Goal: Task Accomplishment & Management: Manage account settings

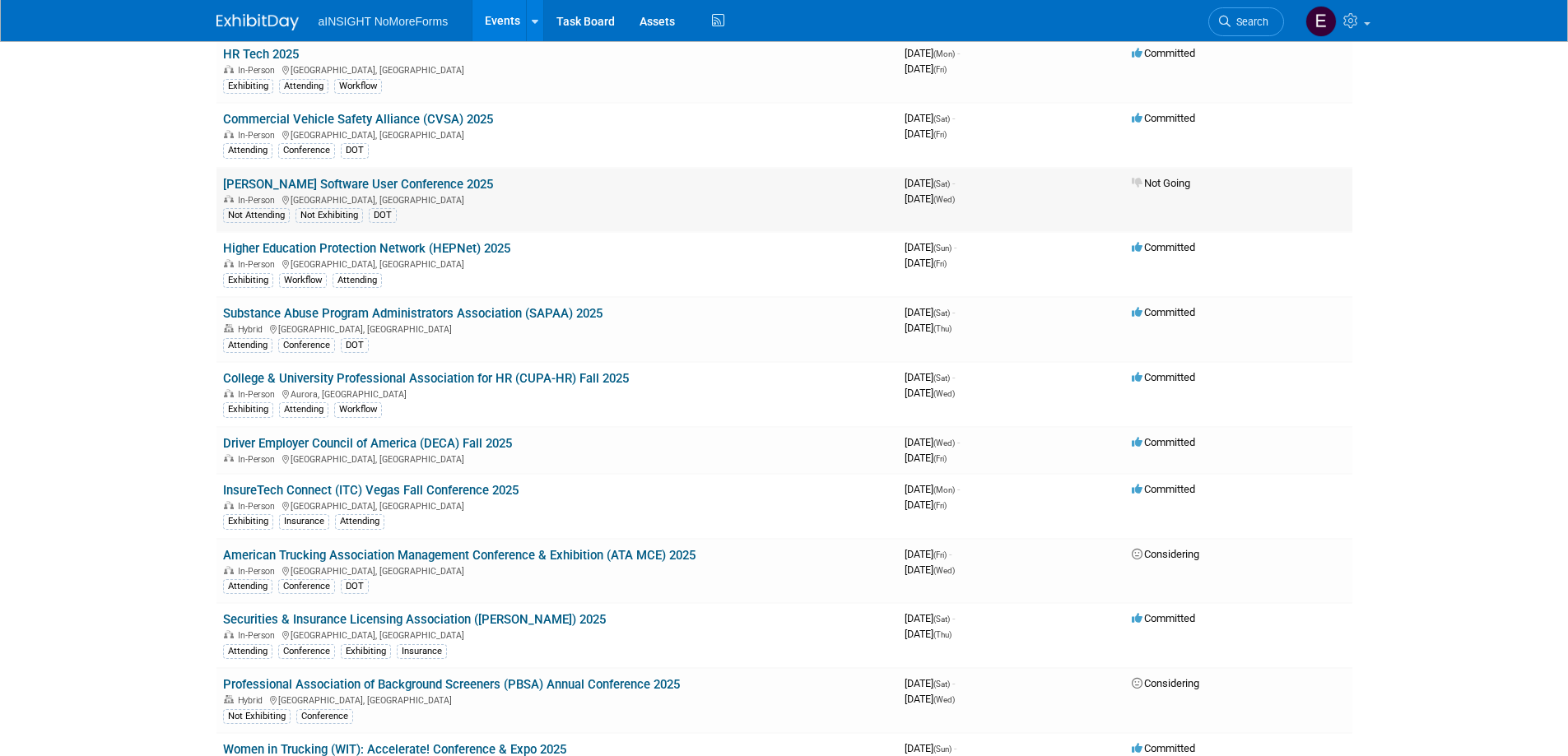
scroll to position [412, 0]
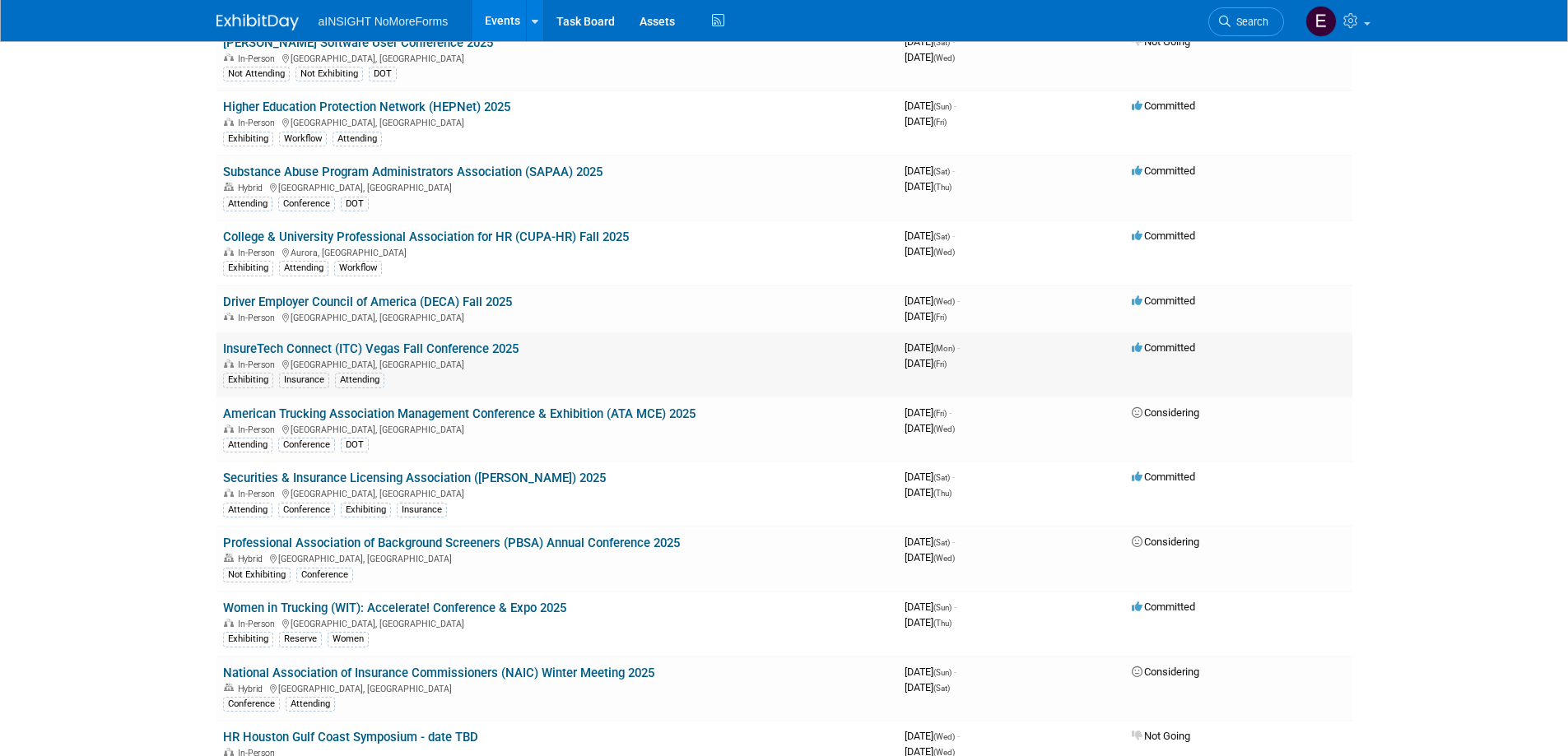
click at [317, 353] on link "InsureTech Connect (ITC) Vegas Fall Conference 2025" at bounding box center [370, 349] width 296 height 15
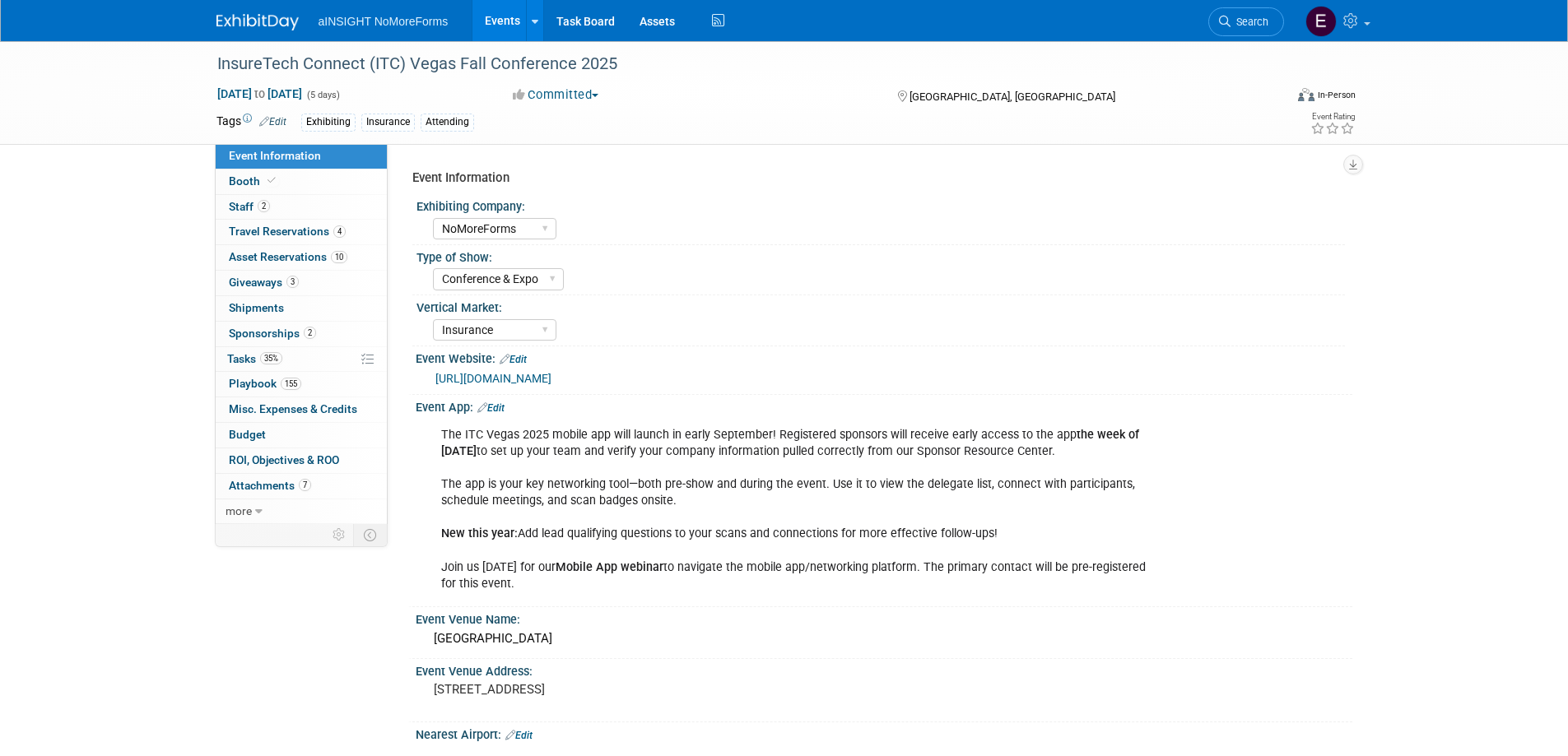
select select "NoMoreForms"
select select "Conference & Expo"
select select "Insurance"
select select "Full Access"
click at [263, 224] on span "Travel Reservations 4" at bounding box center [287, 231] width 117 height 13
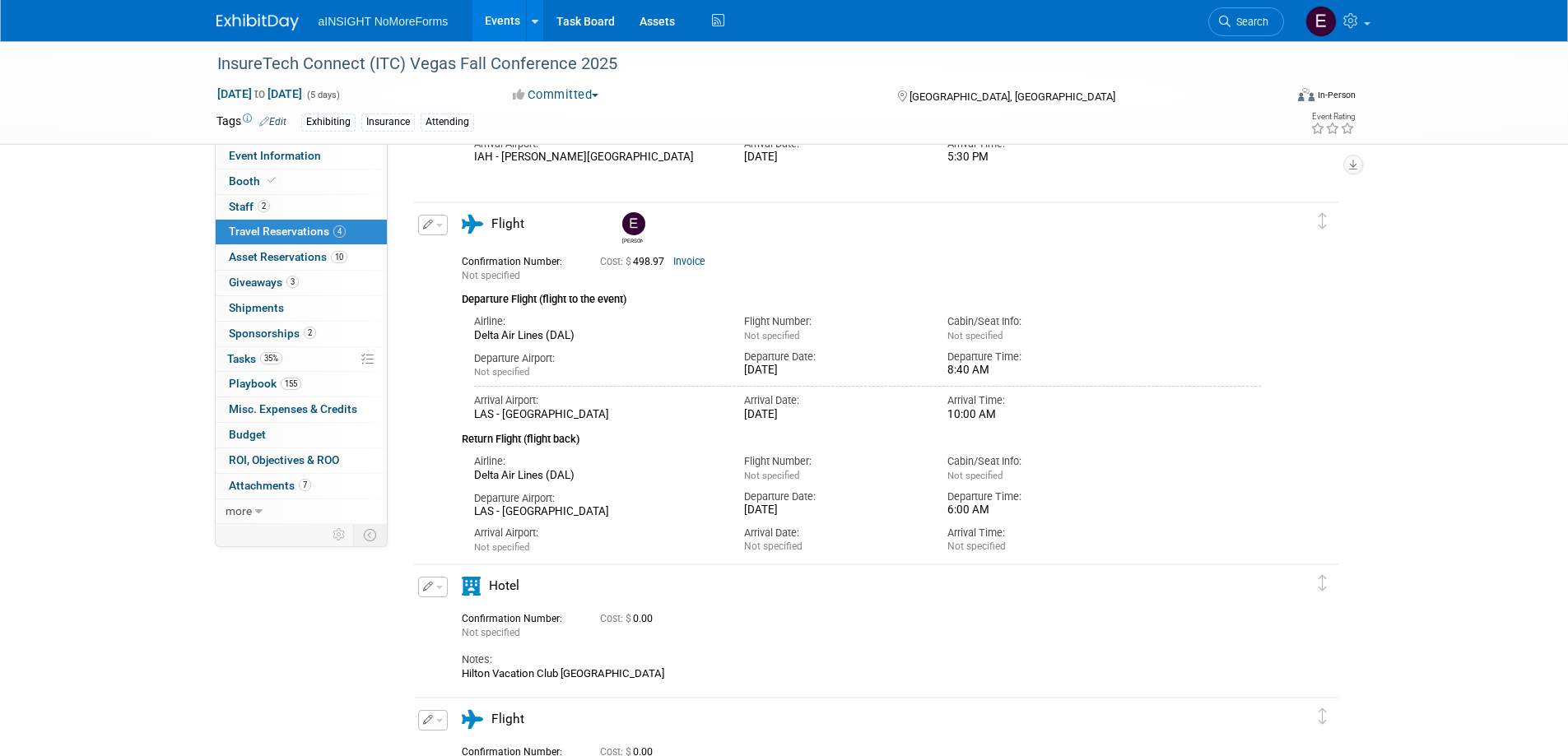
scroll to position [740, 0]
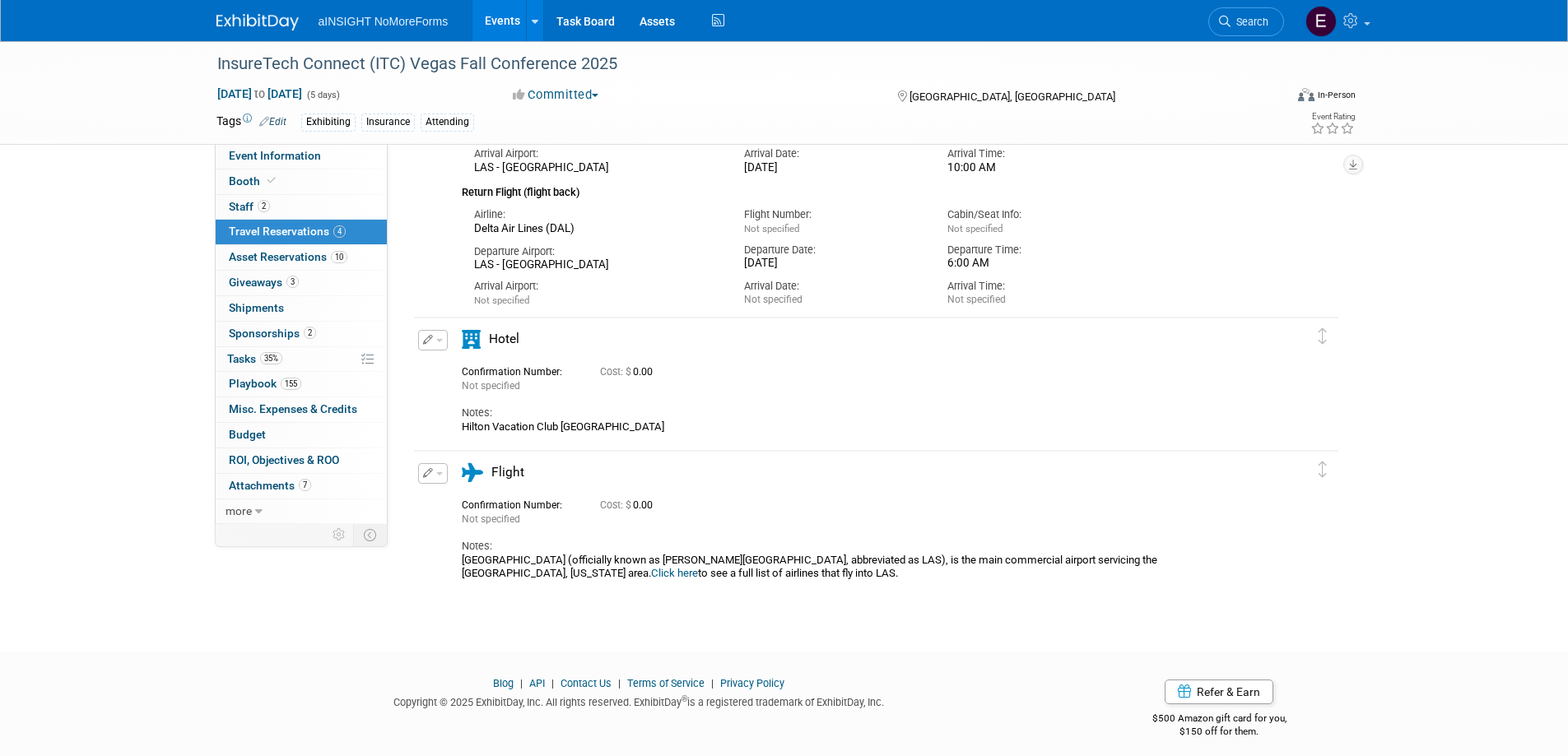
click at [438, 343] on button "button" at bounding box center [433, 340] width 30 height 20
click at [434, 343] on button "button" at bounding box center [433, 340] width 30 height 20
click at [452, 367] on button "Edit Reservation" at bounding box center [488, 369] width 139 height 24
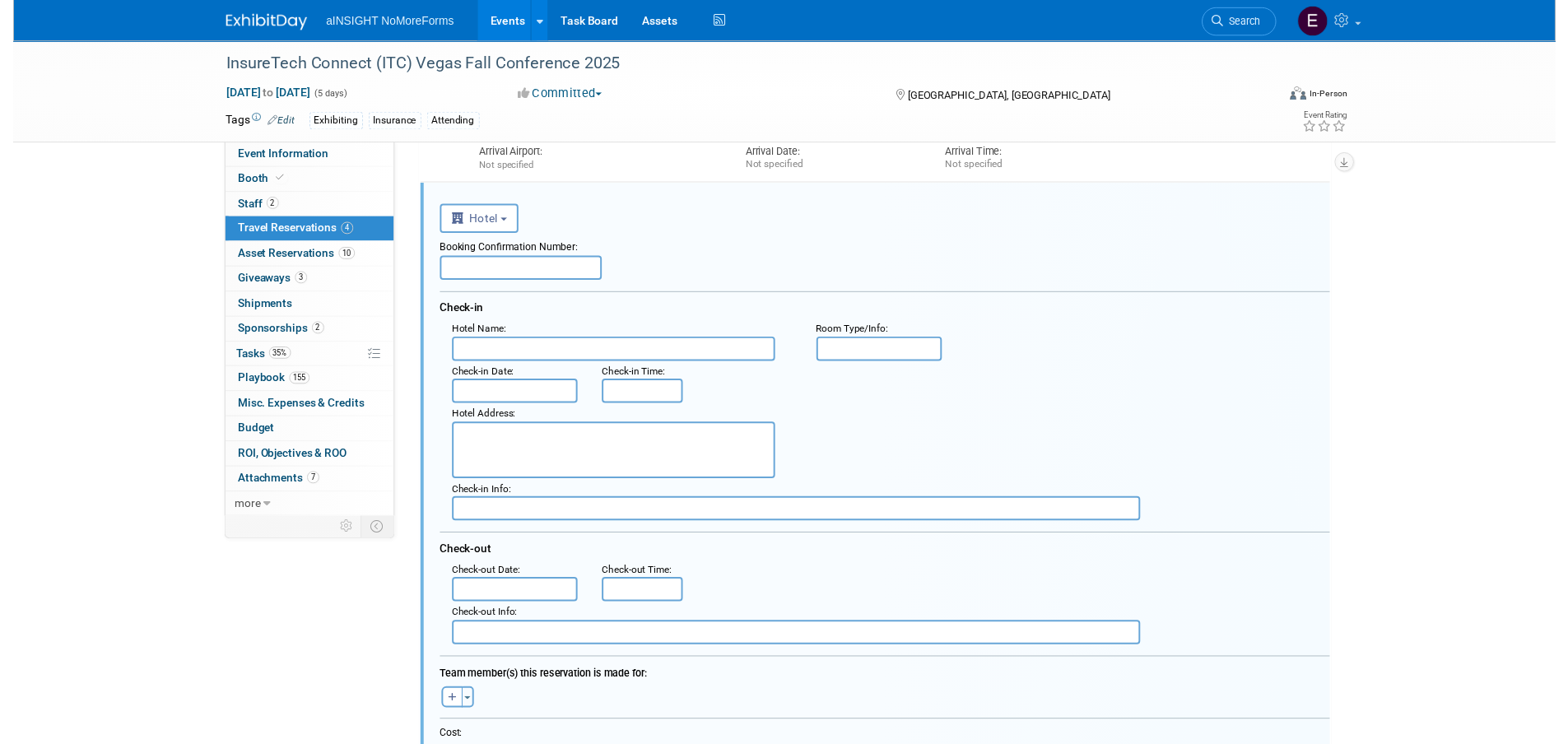
scroll to position [0, 0]
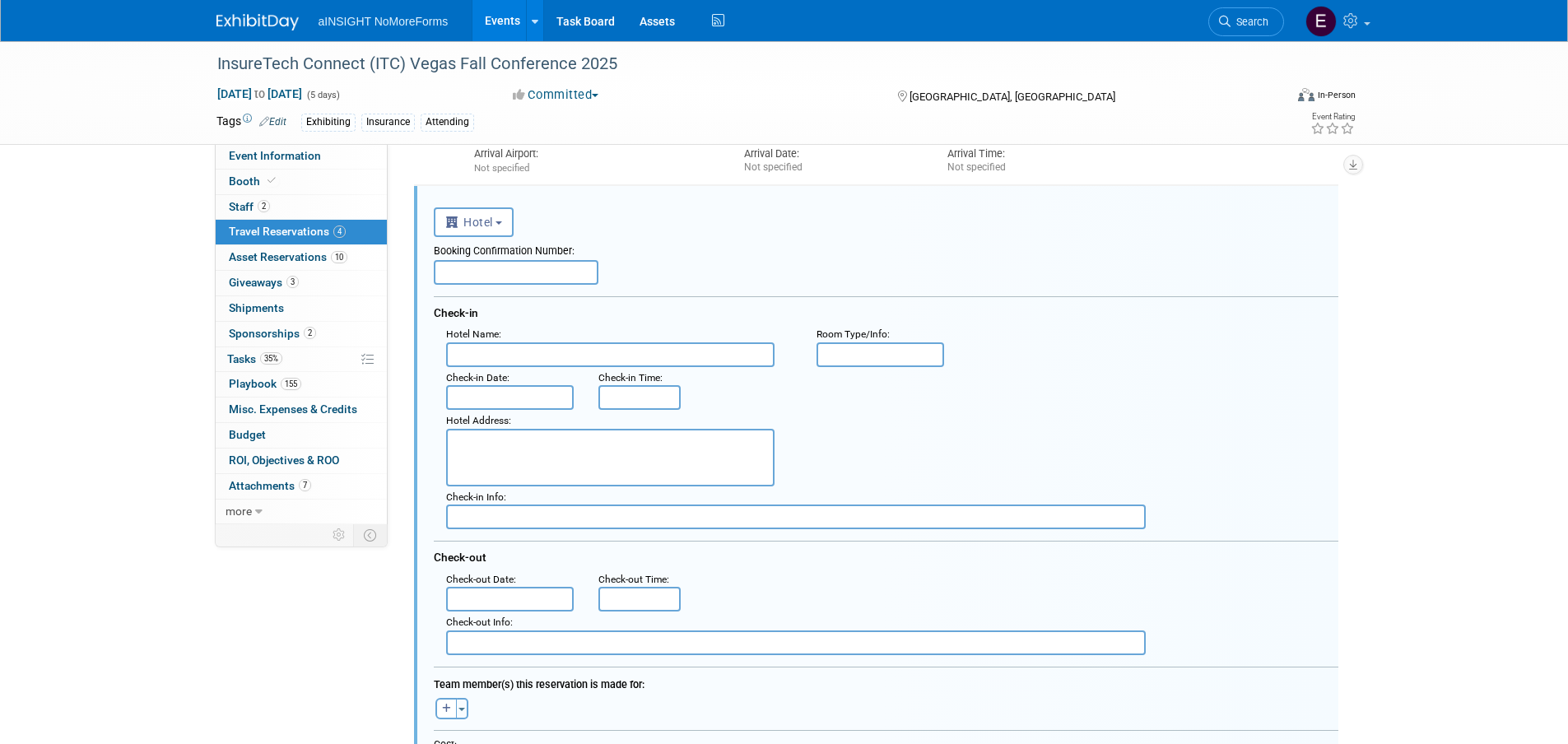
click at [485, 355] on input "text" at bounding box center [610, 354] width 329 height 25
type input "P"
type input "Hilton Vacation Club Polo Towers"
click at [500, 402] on input "text" at bounding box center [510, 397] width 128 height 25
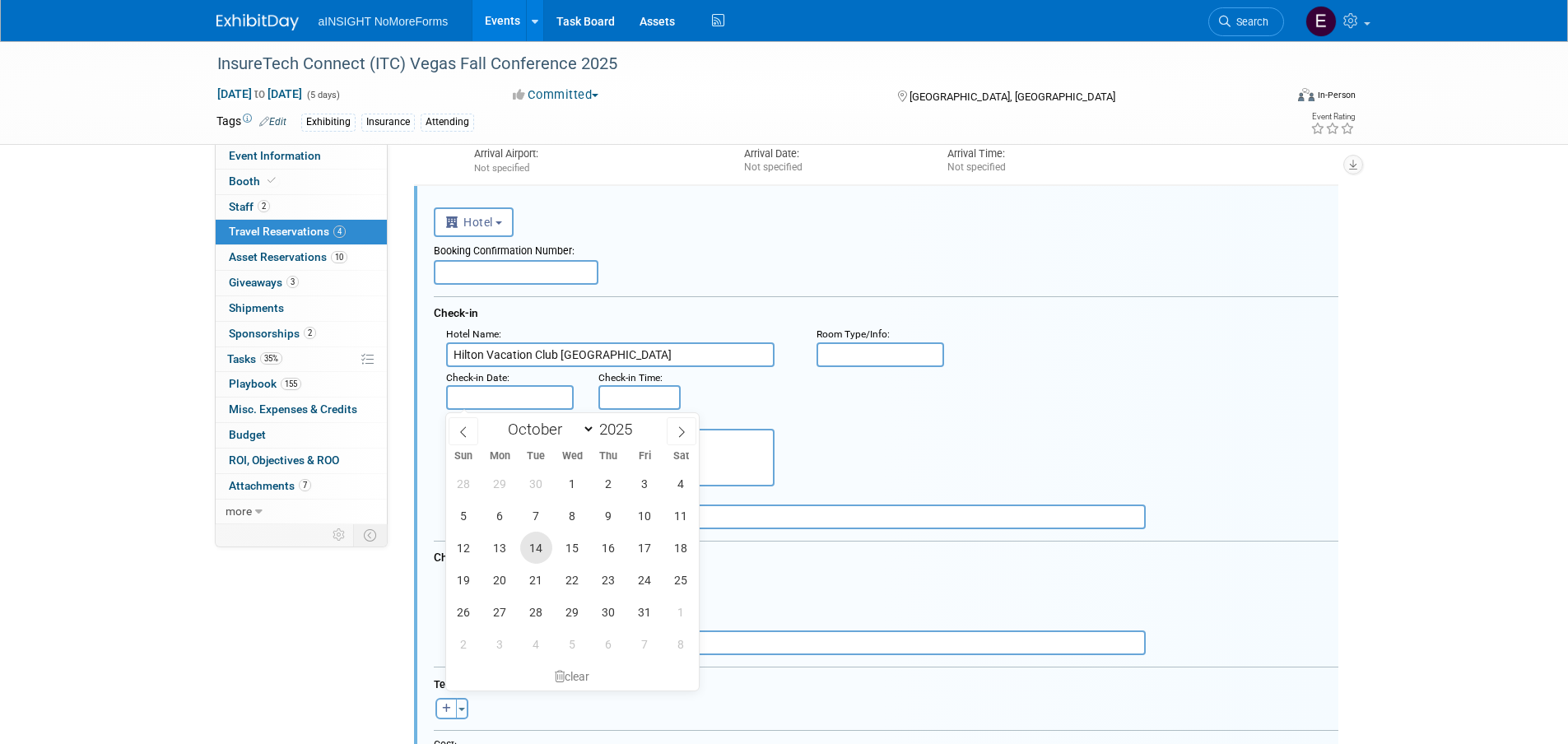
click at [528, 547] on span "14" at bounding box center [536, 547] width 32 height 32
type input "Oct 14, 2025"
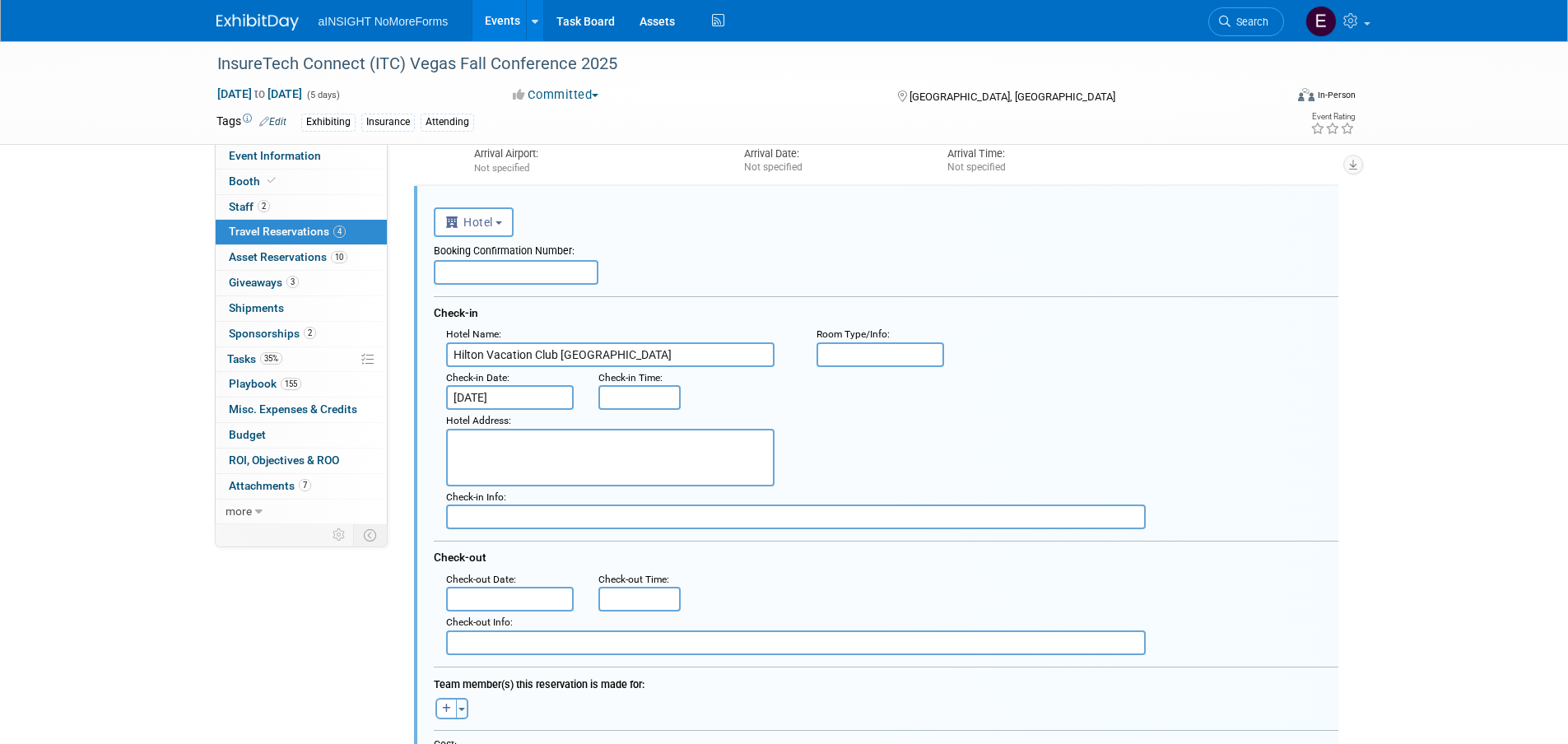
click at [522, 602] on input "text" at bounding box center [510, 598] width 128 height 25
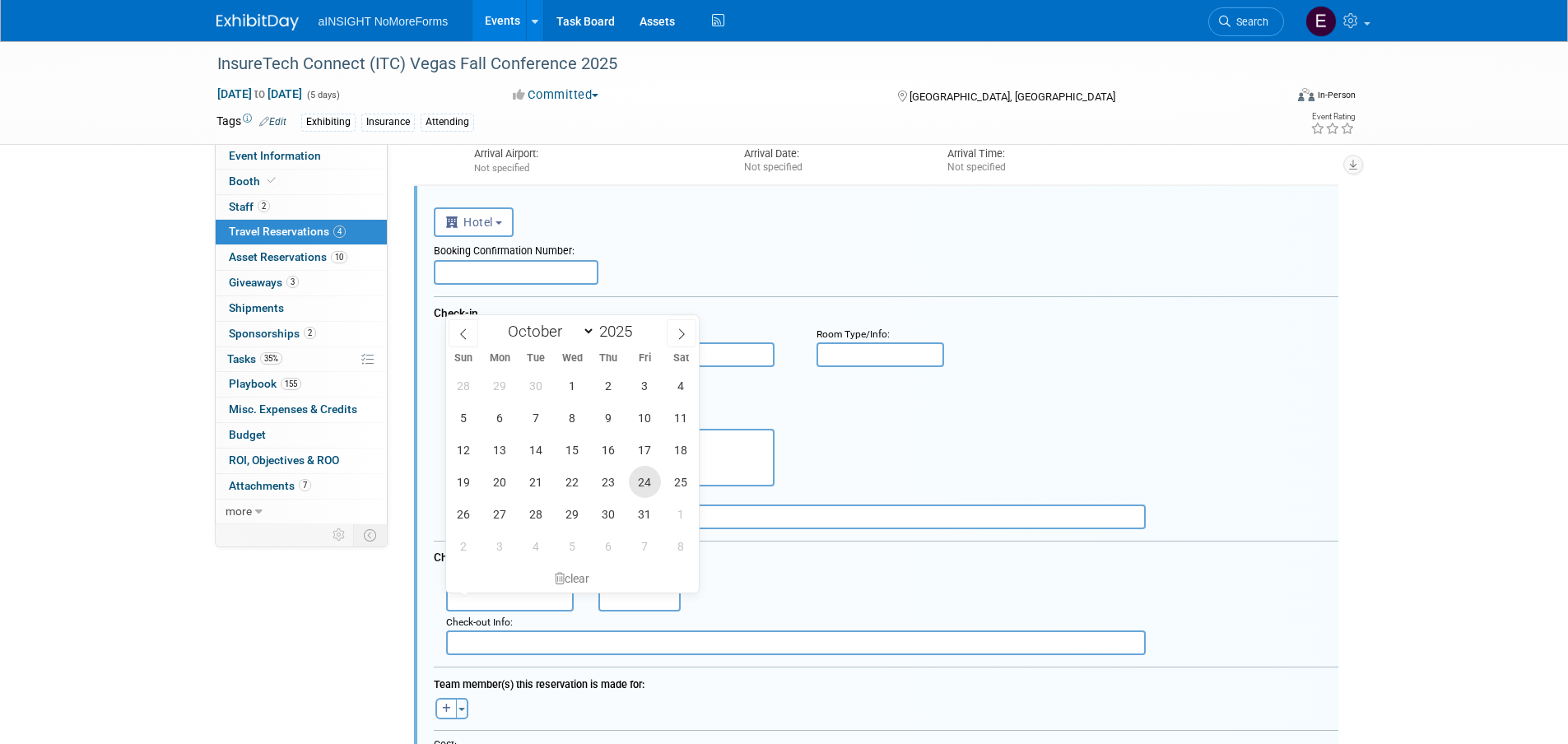
click at [642, 484] on span "24" at bounding box center [645, 481] width 32 height 32
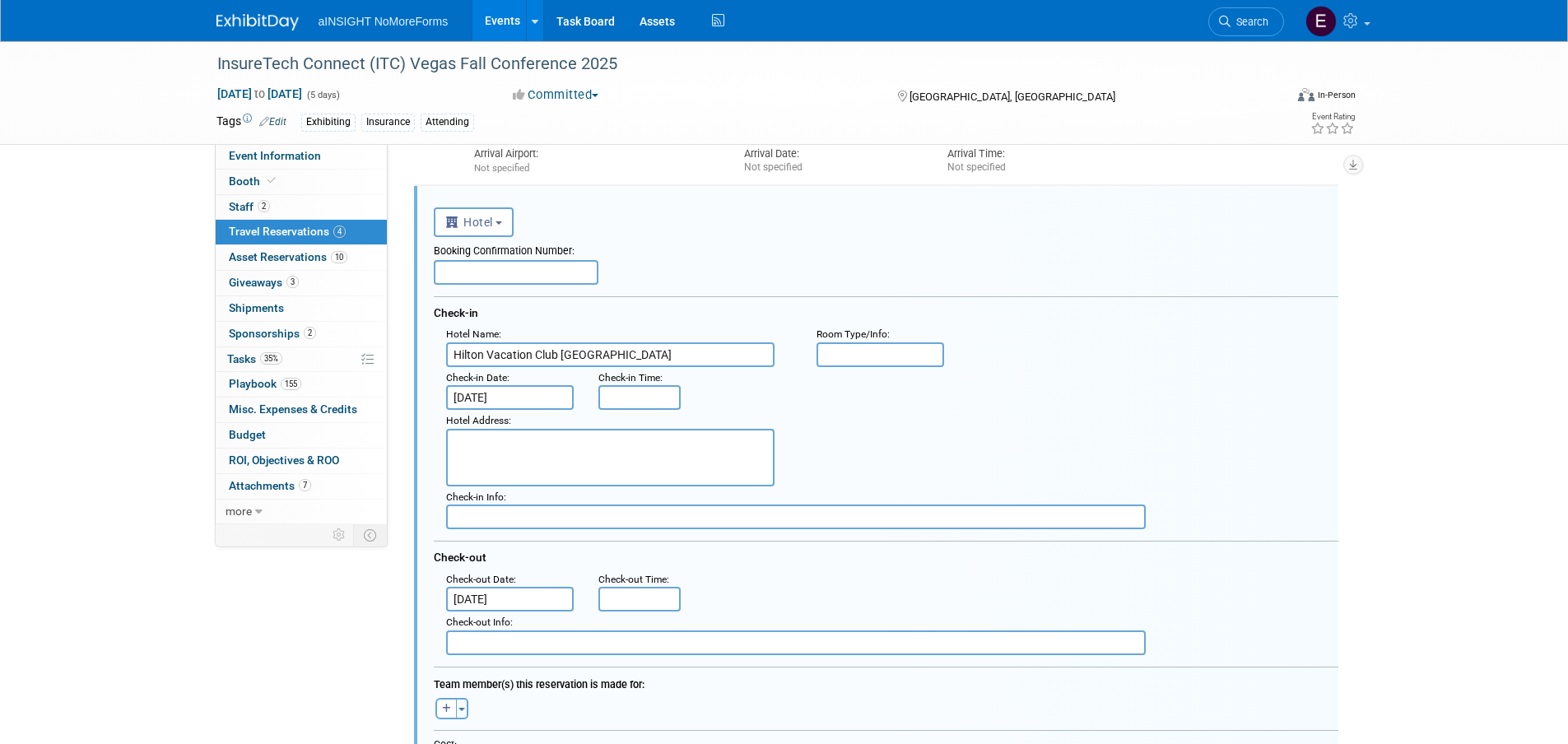
click at [523, 594] on input "Oct 24, 2025" at bounding box center [510, 598] width 128 height 25
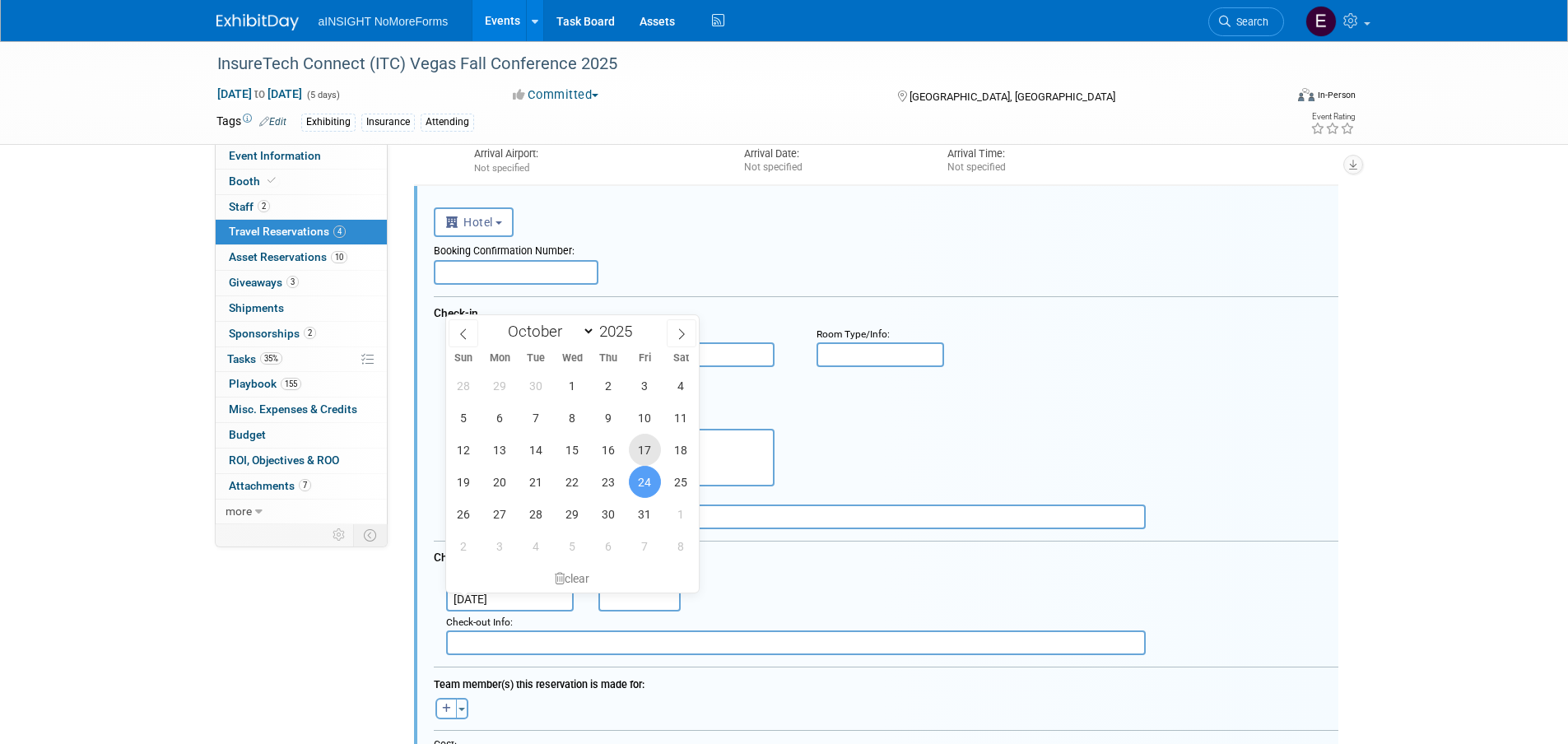
click at [638, 447] on span "17" at bounding box center [645, 450] width 32 height 32
type input "Oct 17, 2025"
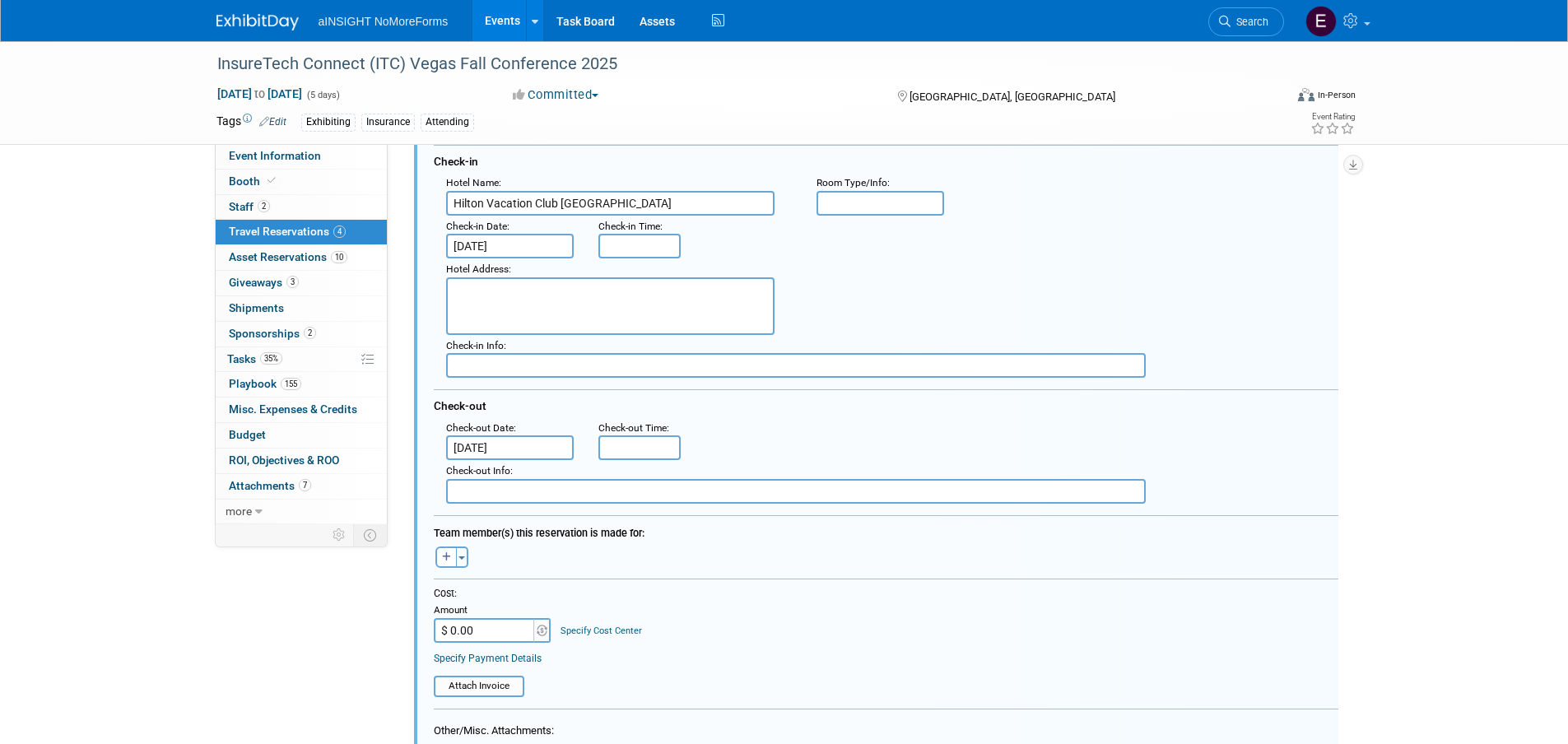
scroll to position [1038, 0]
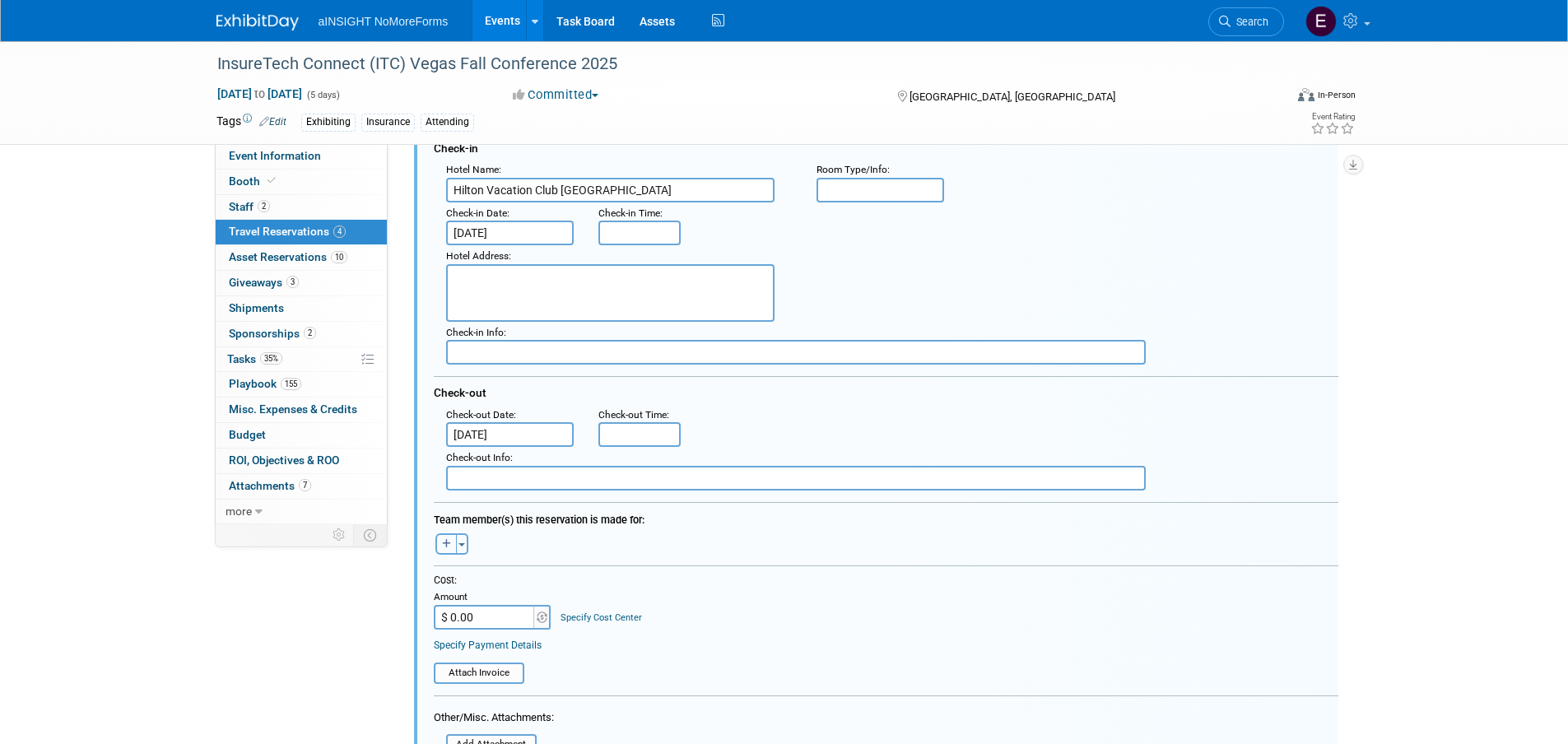
click at [448, 551] on button "button" at bounding box center [445, 543] width 21 height 21
select select
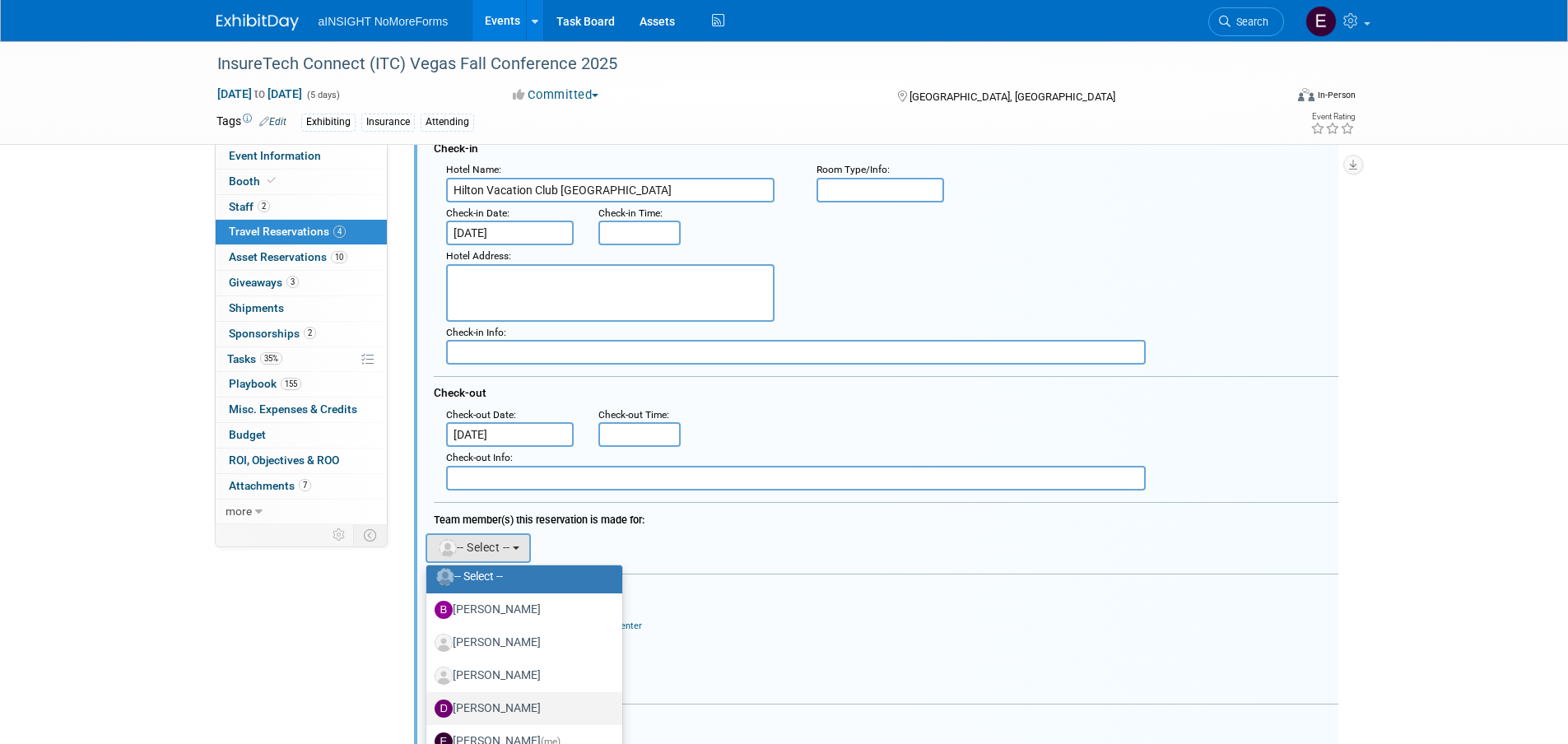
scroll to position [82, 0]
click at [489, 702] on label "Eric Guimond (me)" at bounding box center [521, 704] width 172 height 27
click at [428, 702] on input "Eric Guimond (me)" at bounding box center [424, 702] width 11 height 11
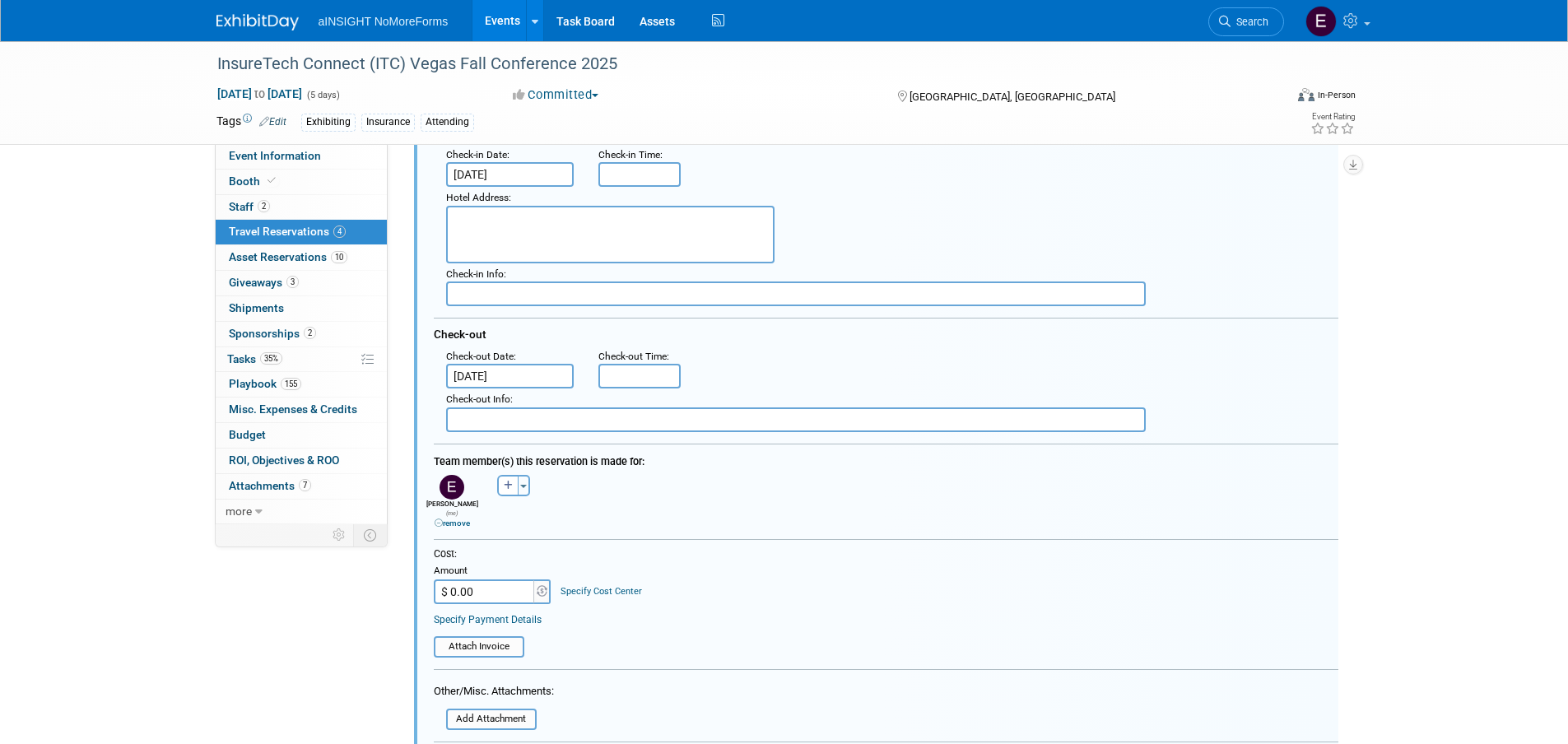
scroll to position [1120, 0]
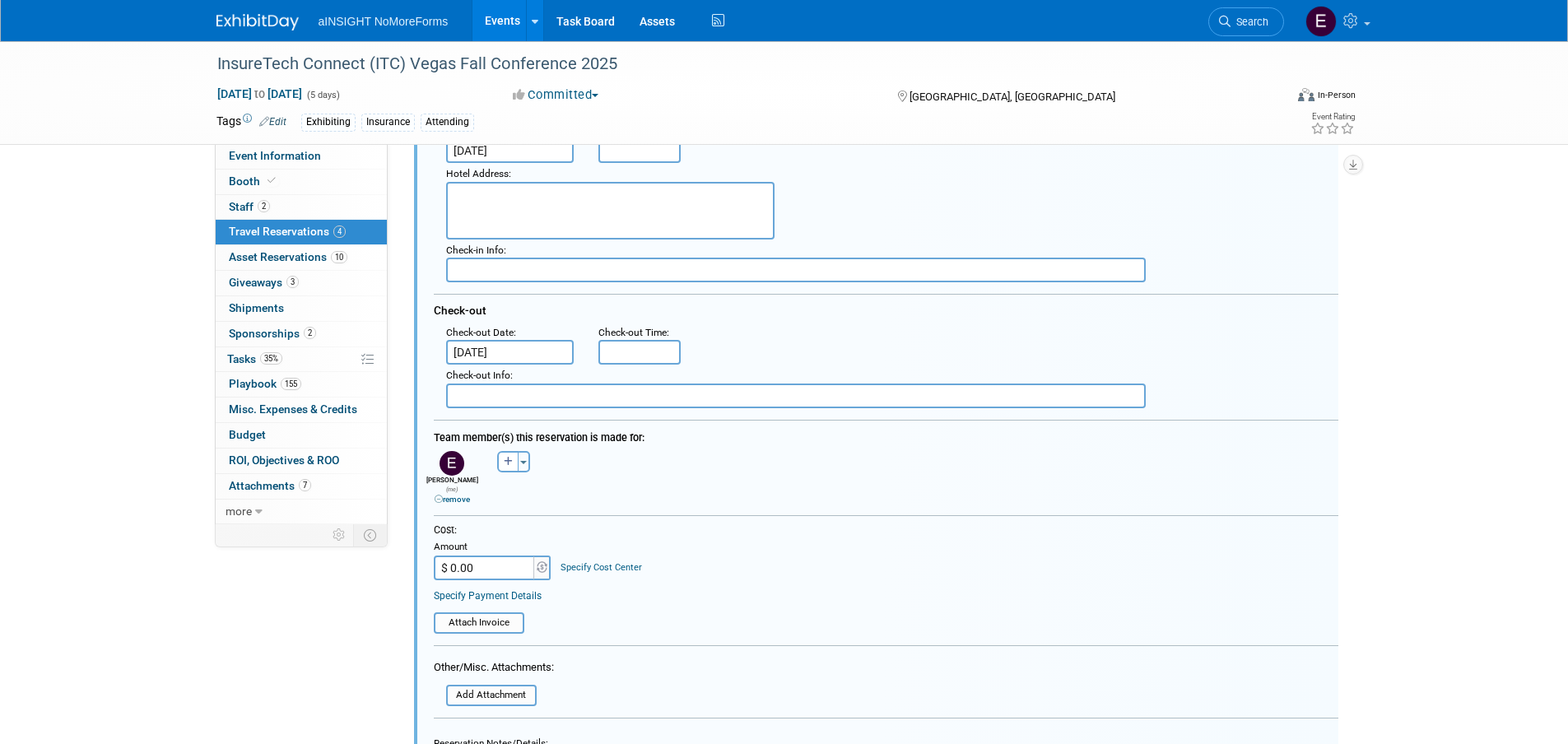
click at [492, 561] on input "$ 0.00" at bounding box center [485, 567] width 103 height 25
click at [453, 558] on input "$ 0.00" at bounding box center [485, 567] width 103 height 25
type input "$ 638.93"
click at [459, 618] on input "file" at bounding box center [425, 623] width 196 height 18
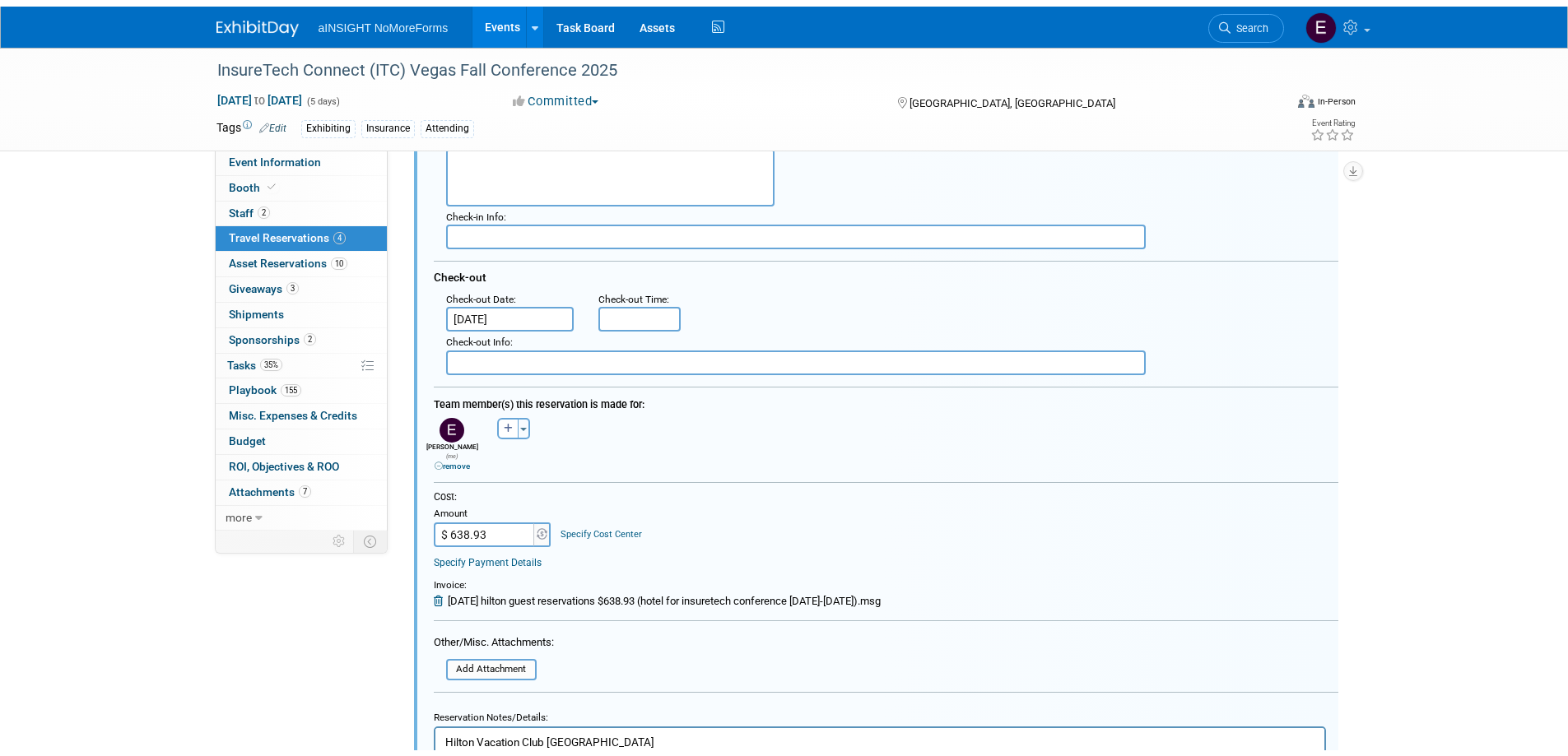
scroll to position [1448, 0]
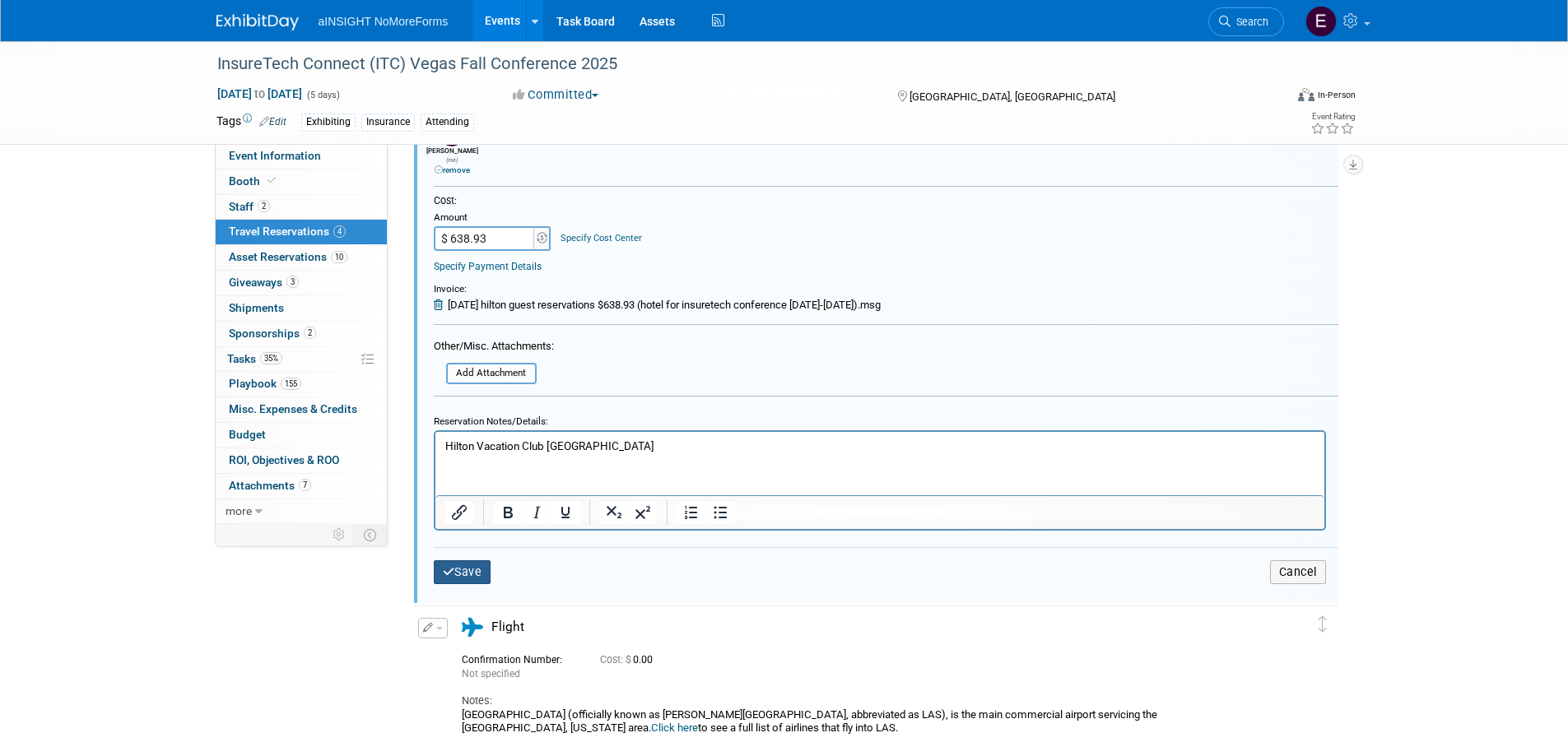
click at [461, 569] on button "Save" at bounding box center [463, 572] width 57 height 24
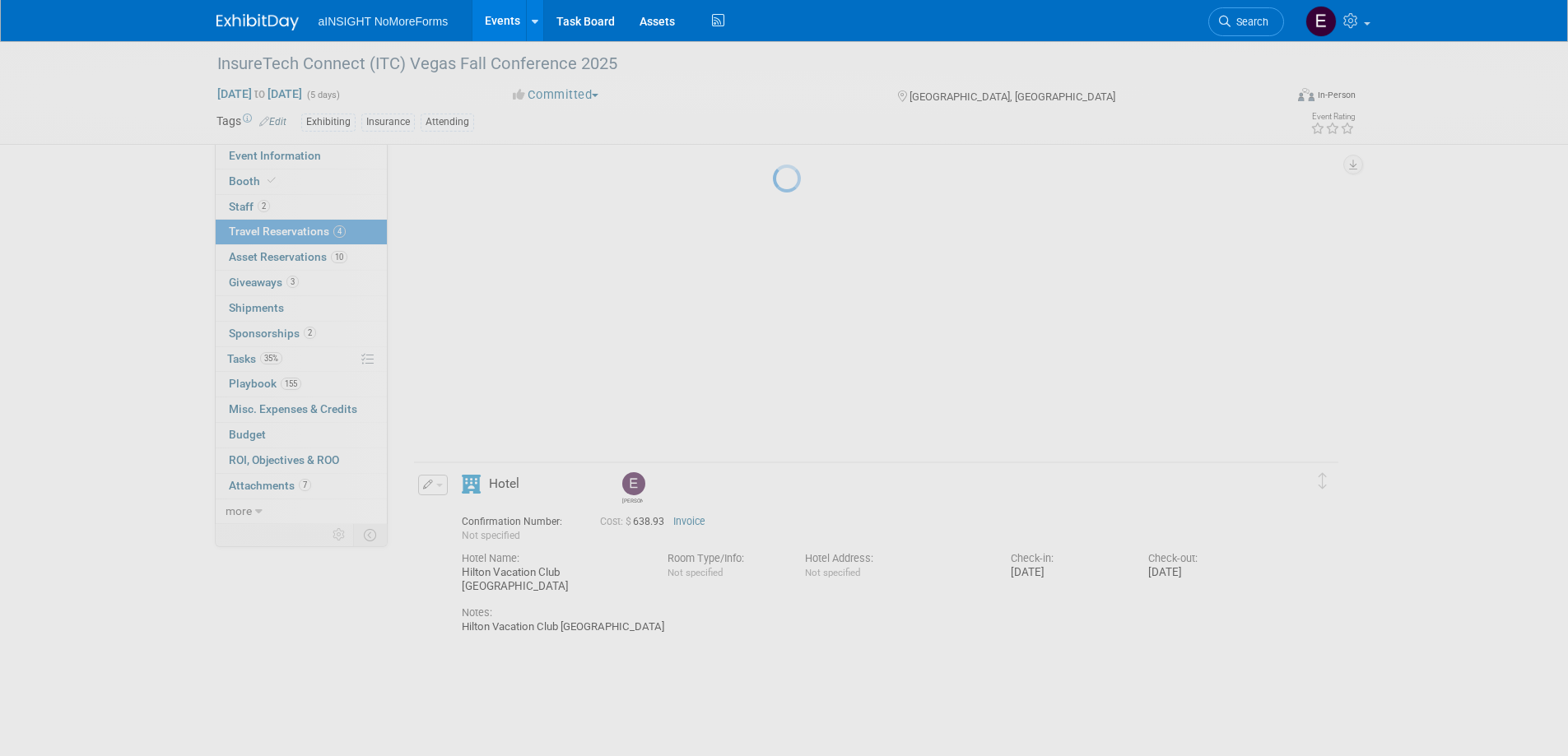
scroll to position [787, 0]
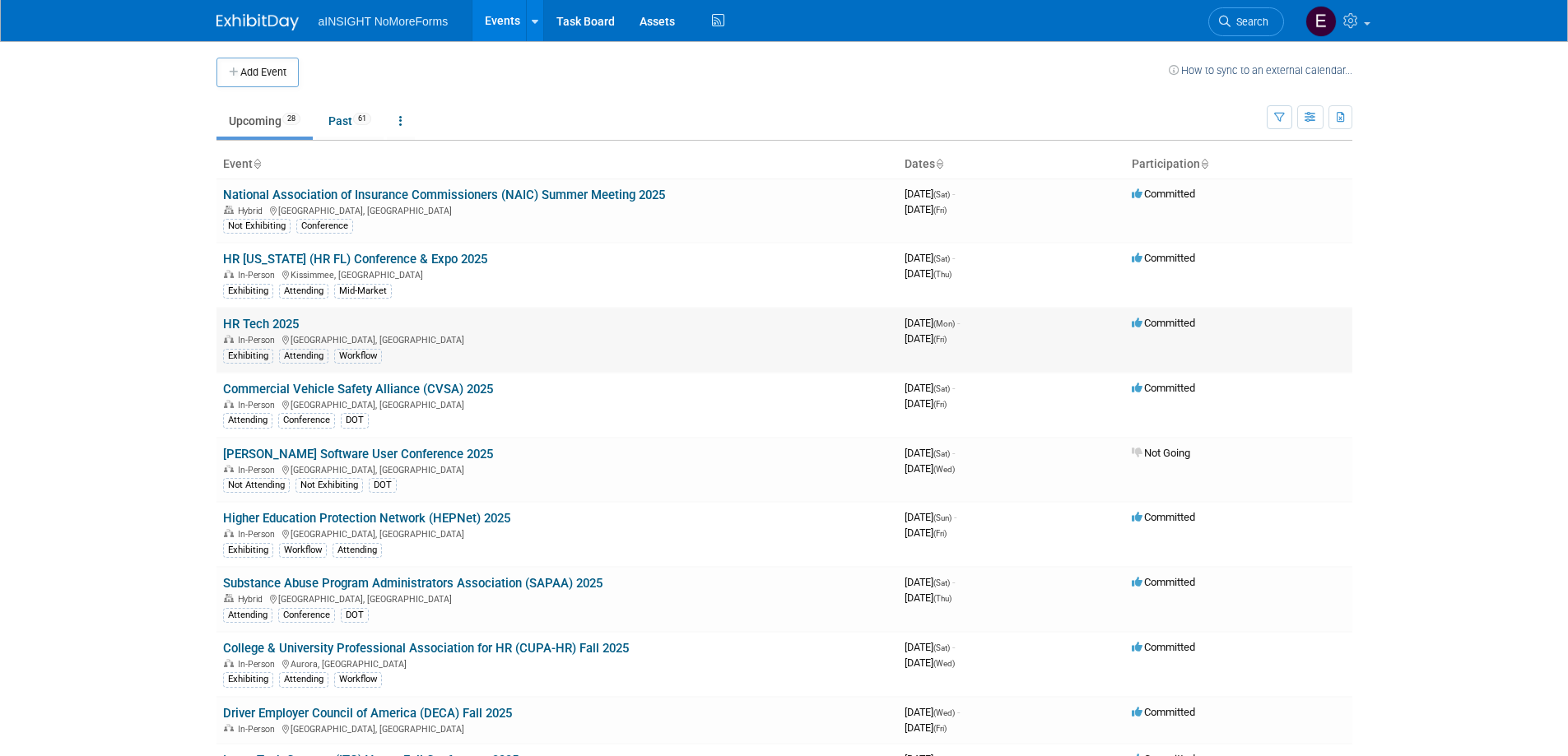
click at [266, 328] on link "HR Tech 2025" at bounding box center [260, 324] width 76 height 15
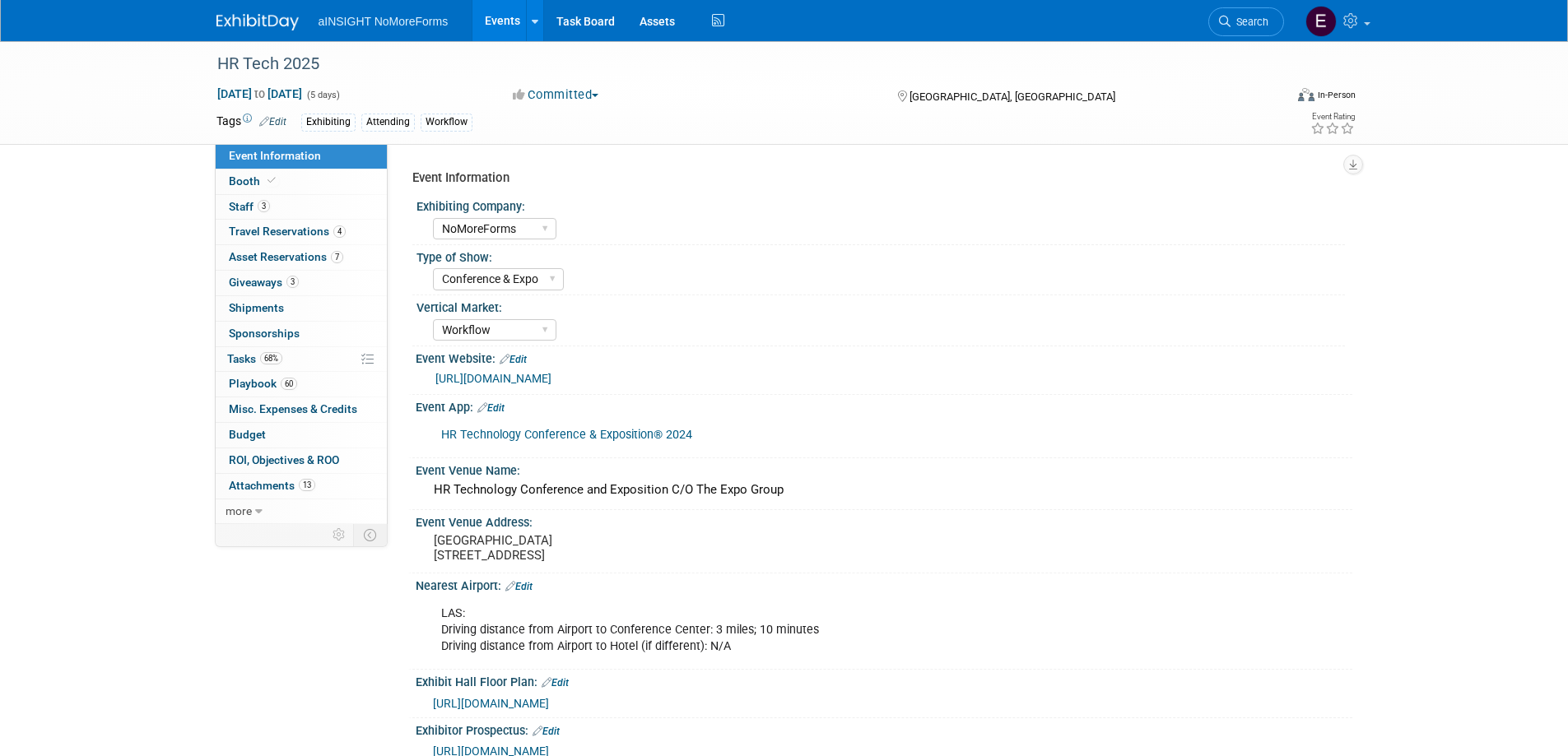
select select "NoMoreForms"
select select "Conference & Expo"
select select "Workflow"
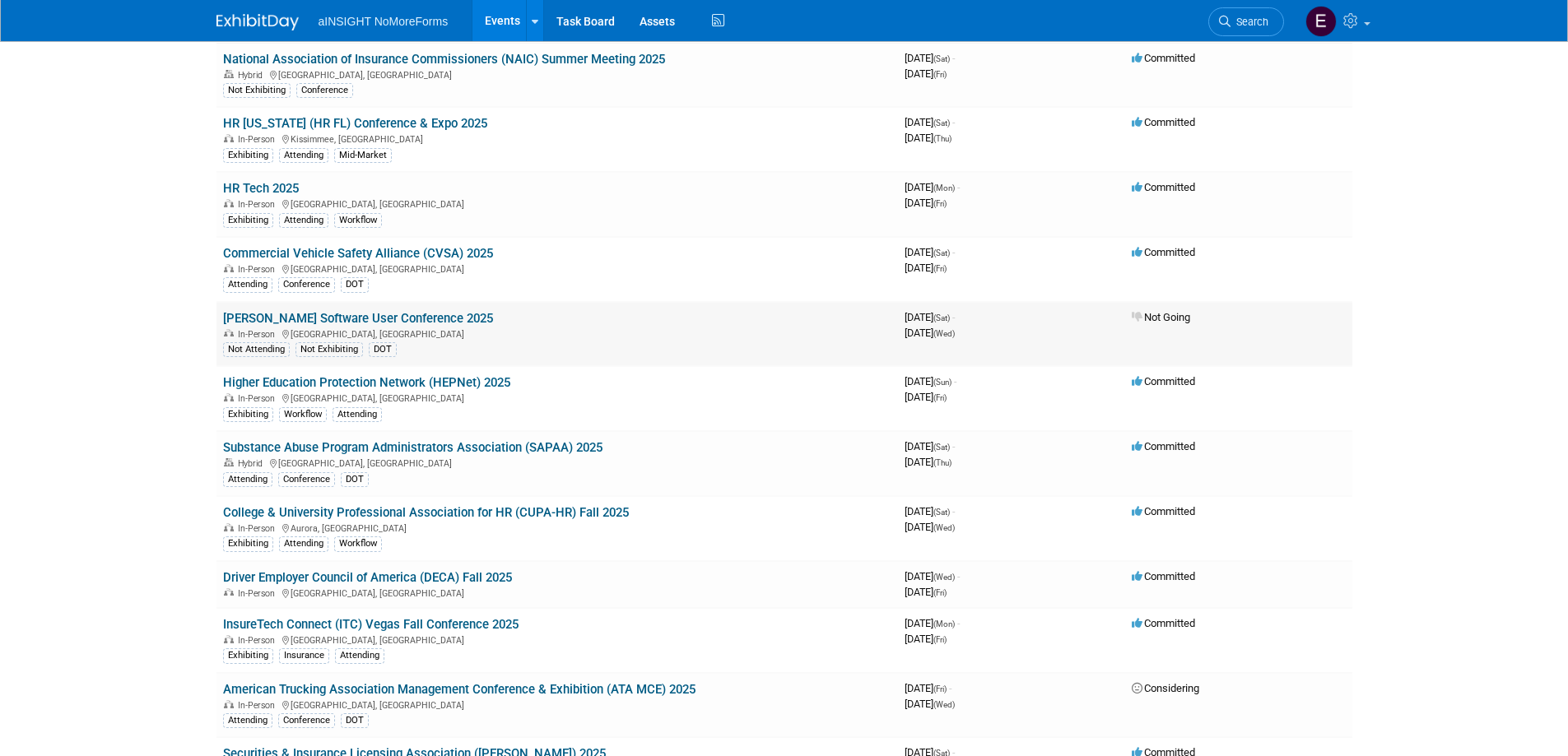
scroll to position [164, 0]
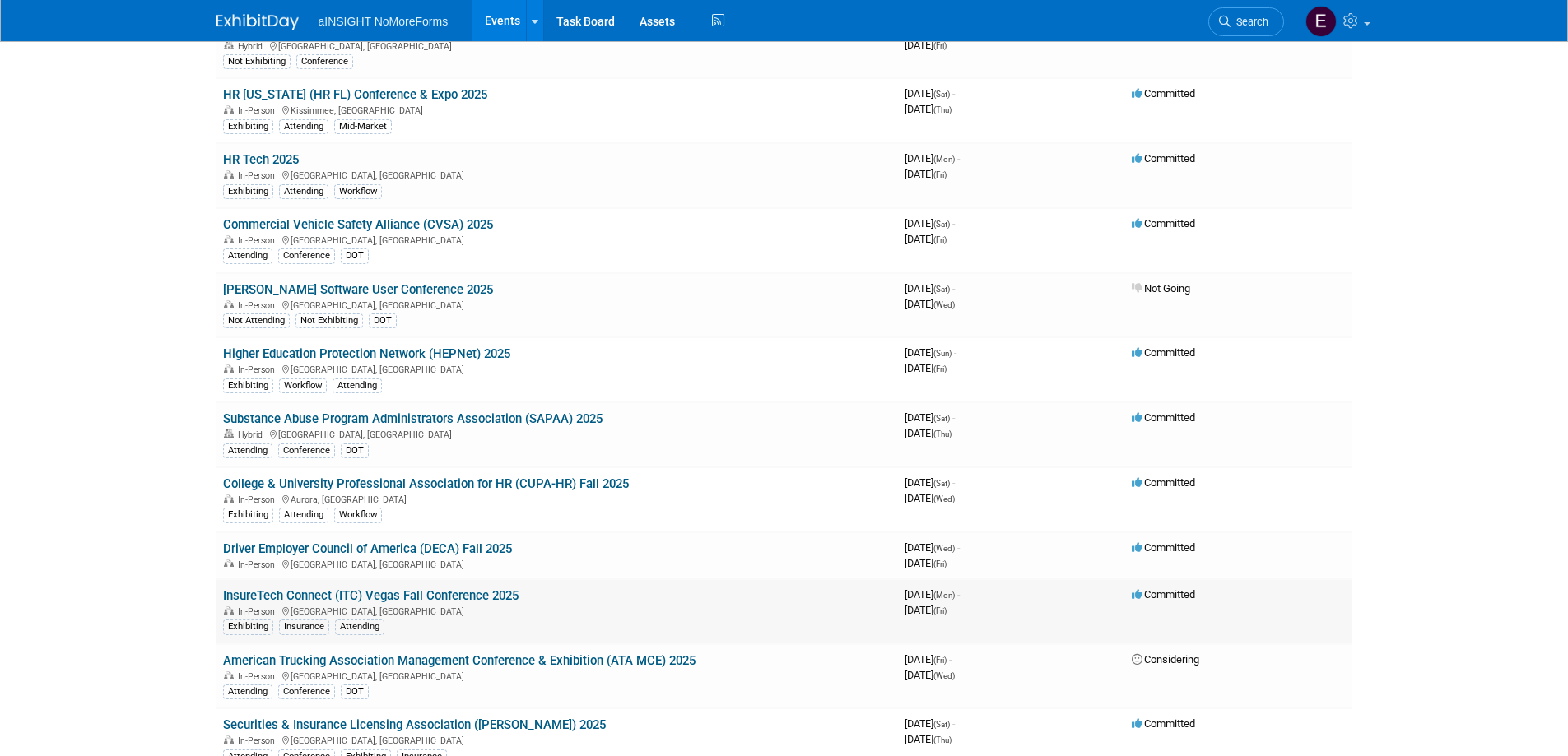
click at [392, 592] on link "InsureTech Connect (ITC) Vegas Fall Conference 2025" at bounding box center [370, 595] width 296 height 15
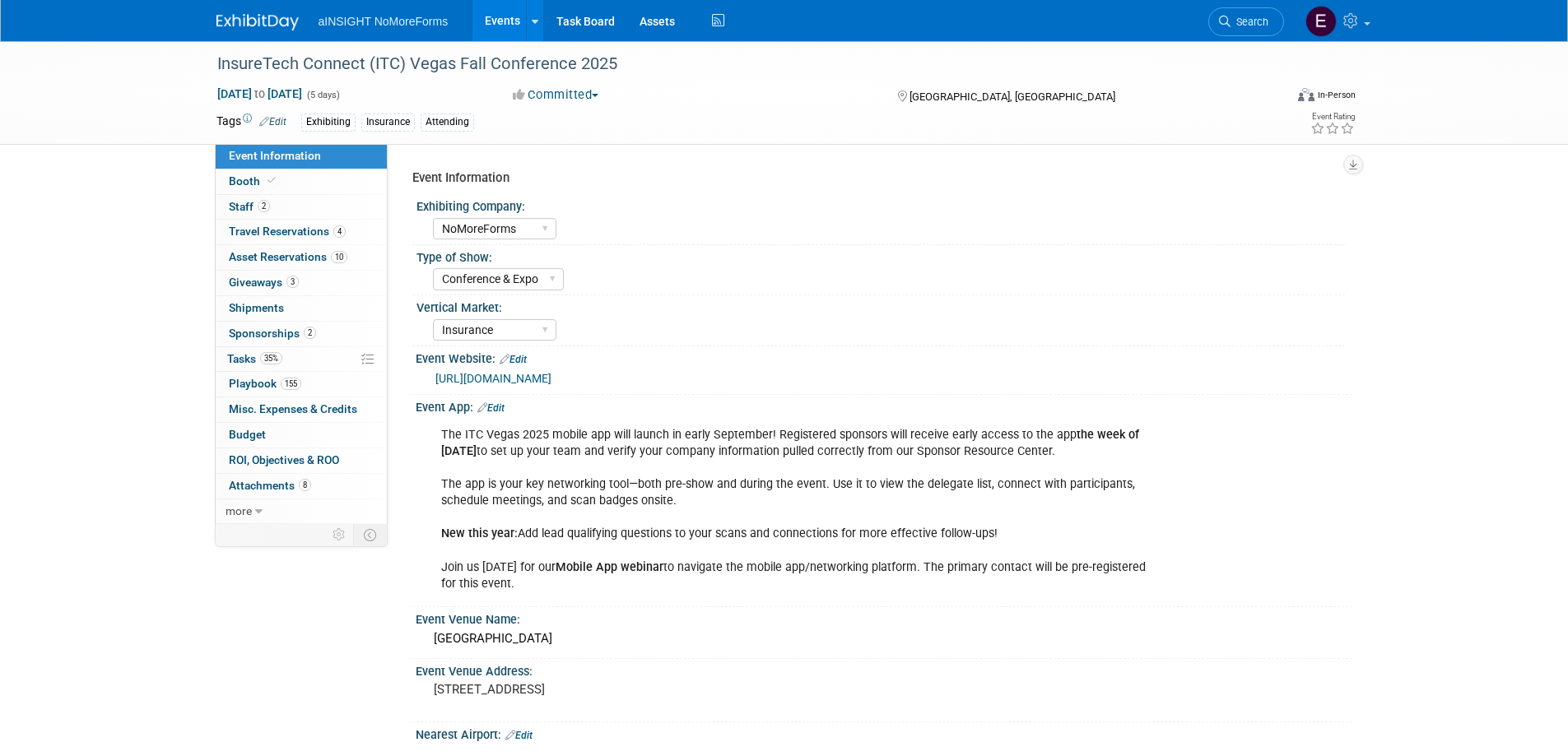
select select "NoMoreForms"
select select "Conference & Expo"
select select "Insurance"
select select "Full Access"
click at [279, 229] on span "Travel Reservations 4" at bounding box center [287, 231] width 117 height 13
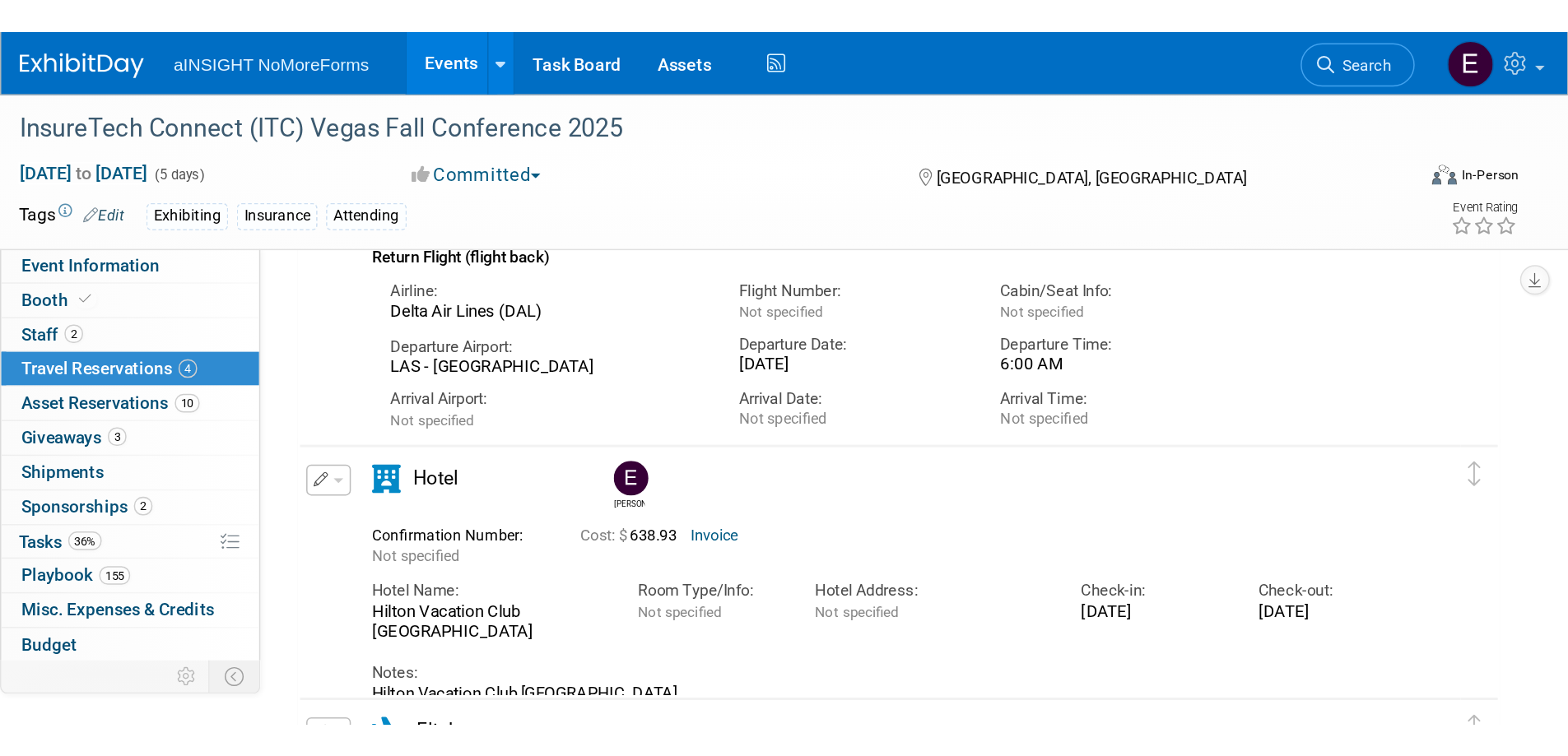
scroll to position [784, 0]
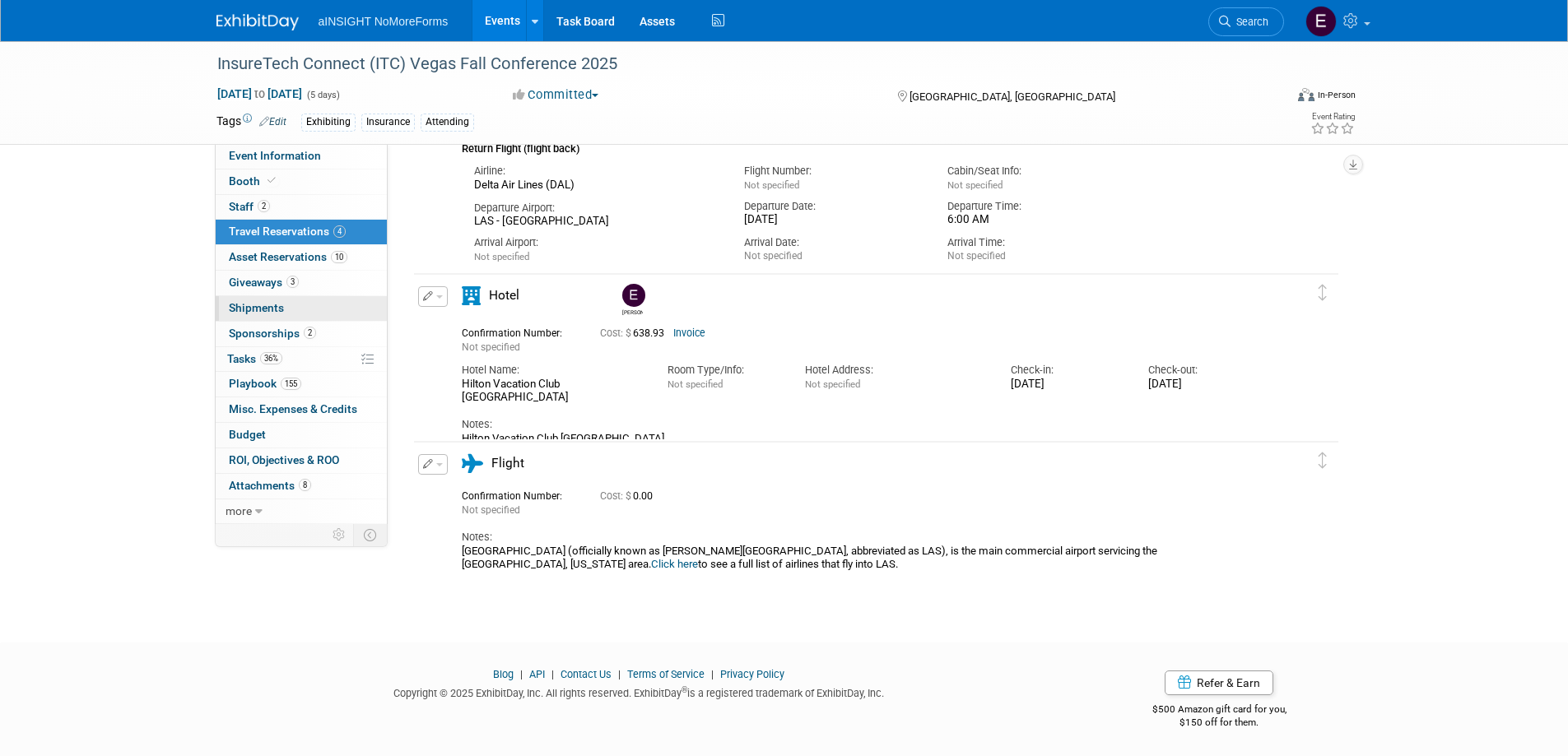
drag, startPoint x: 250, startPoint y: 606, endPoint x: 251, endPoint y: 309, distance: 297.0
